Goal: Find specific page/section: Find specific page/section

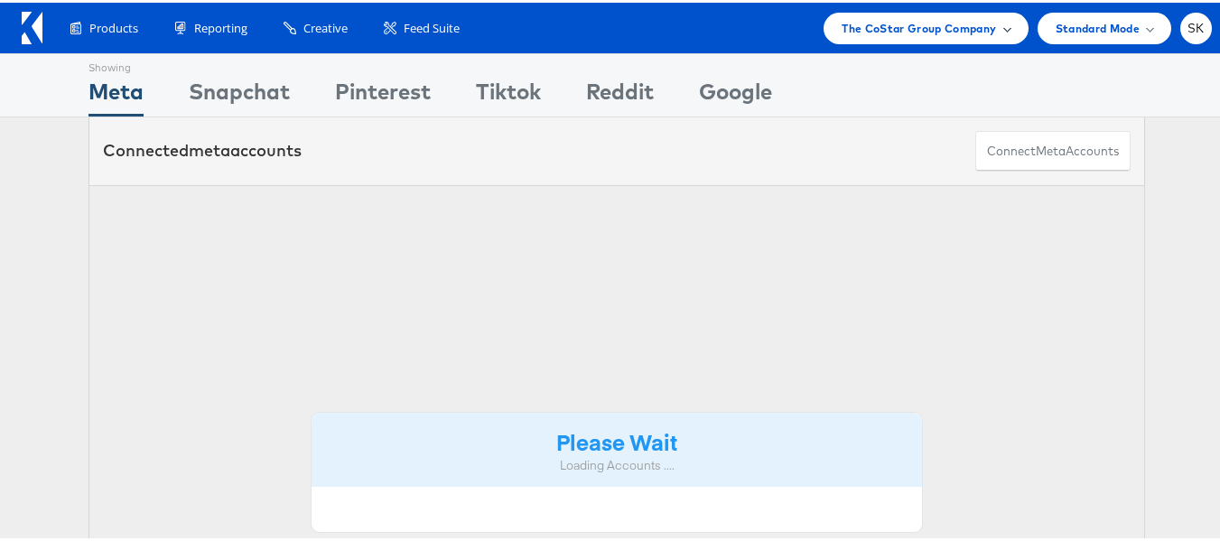
click at [964, 19] on span "The CoStar Group Company" at bounding box center [919, 25] width 154 height 19
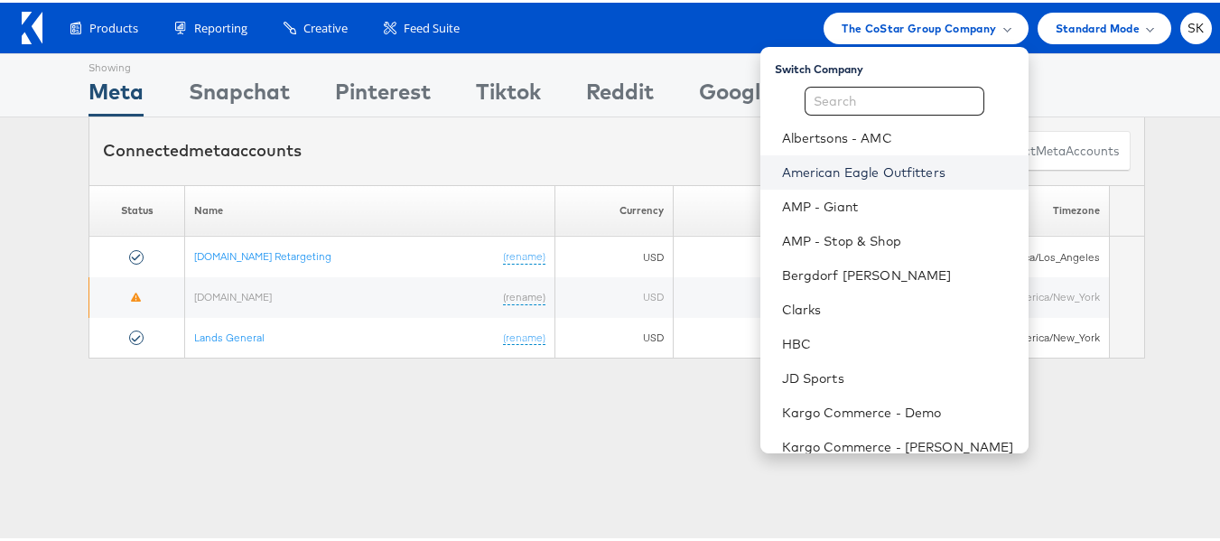
click at [817, 168] on link "American Eagle Outfitters" at bounding box center [898, 170] width 232 height 18
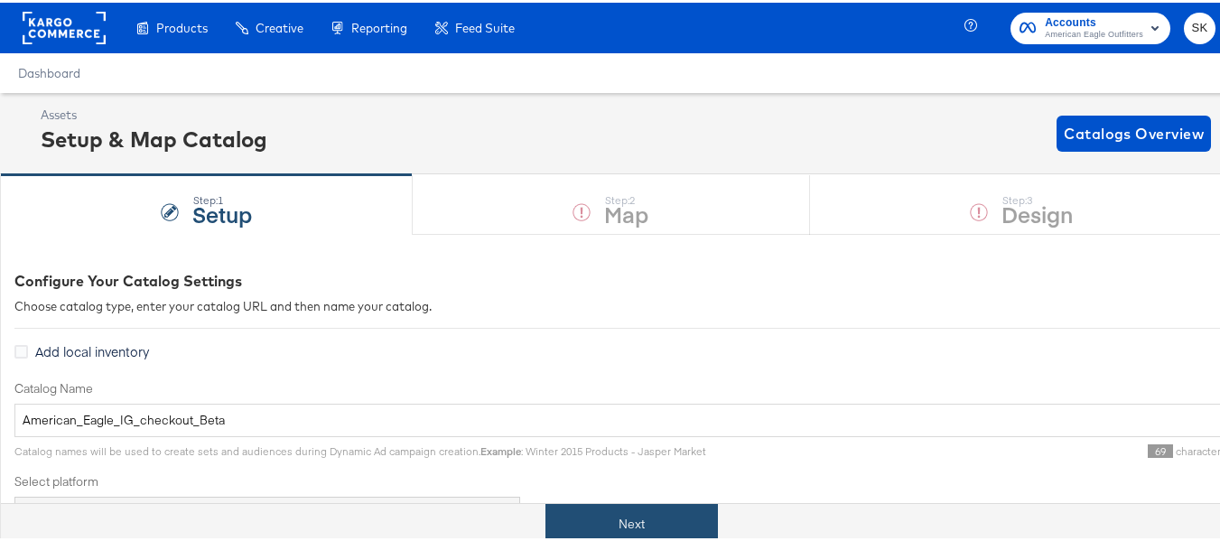
click at [640, 503] on button "Next" at bounding box center [631, 521] width 172 height 41
click at [587, 508] on button "Next" at bounding box center [631, 521] width 172 height 41
